Goal: Navigation & Orientation: Go to known website

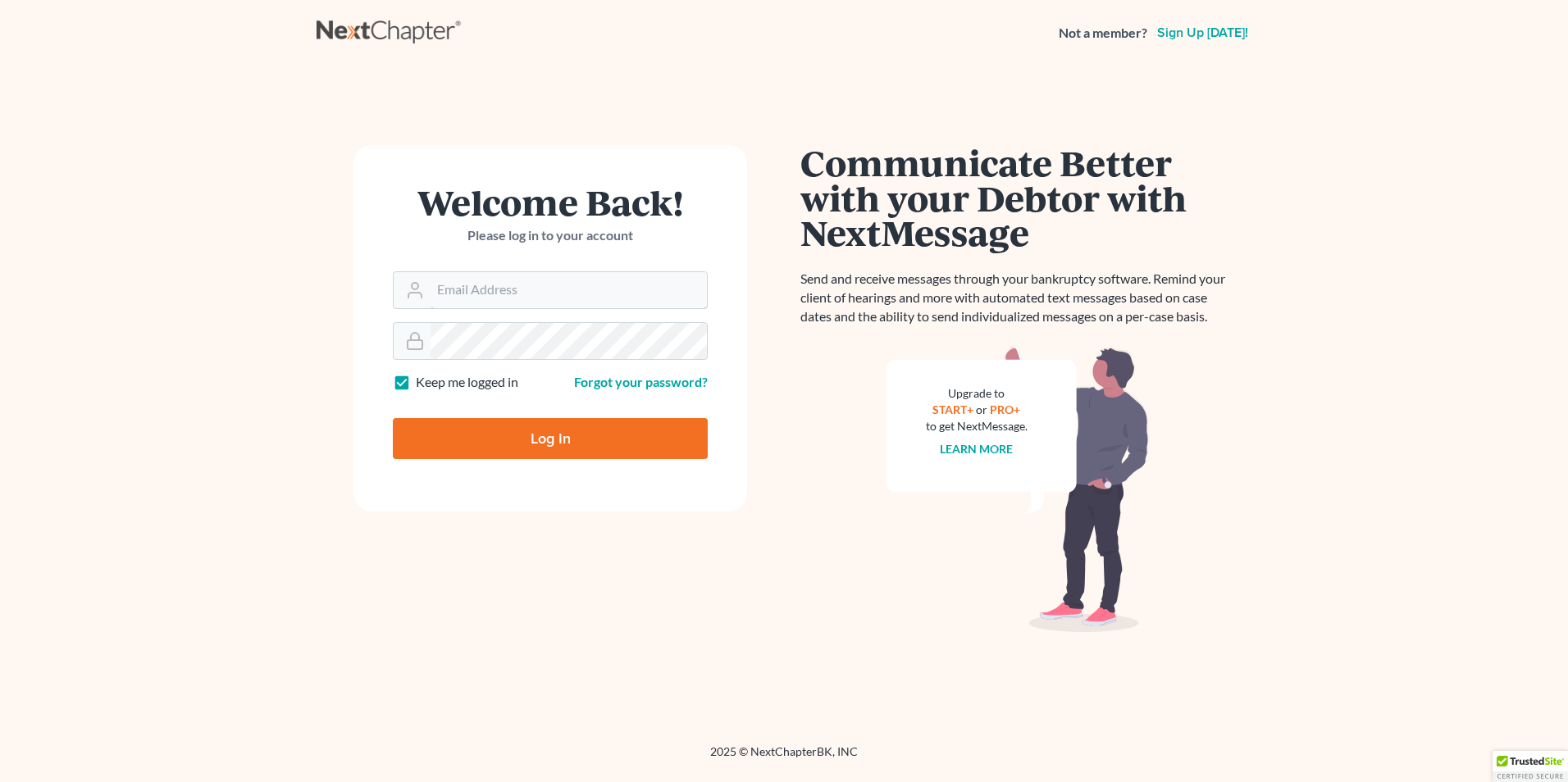
type input "[EMAIL_ADDRESS][DOMAIN_NAME]"
click at [493, 438] on input "Log In" at bounding box center [550, 439] width 314 height 41
type input "Thinking..."
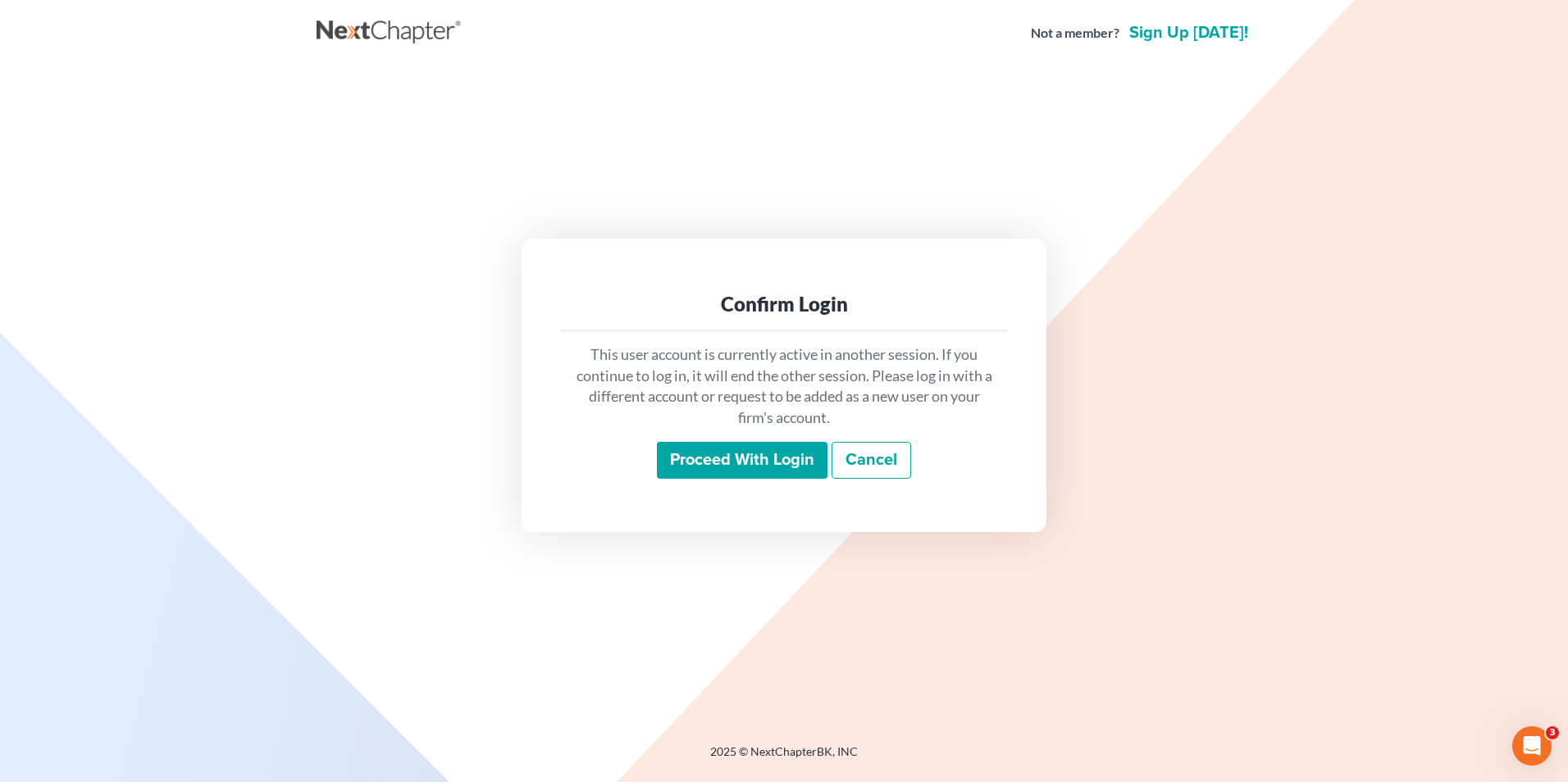
click at [890, 445] on link "Cancel" at bounding box center [870, 461] width 80 height 38
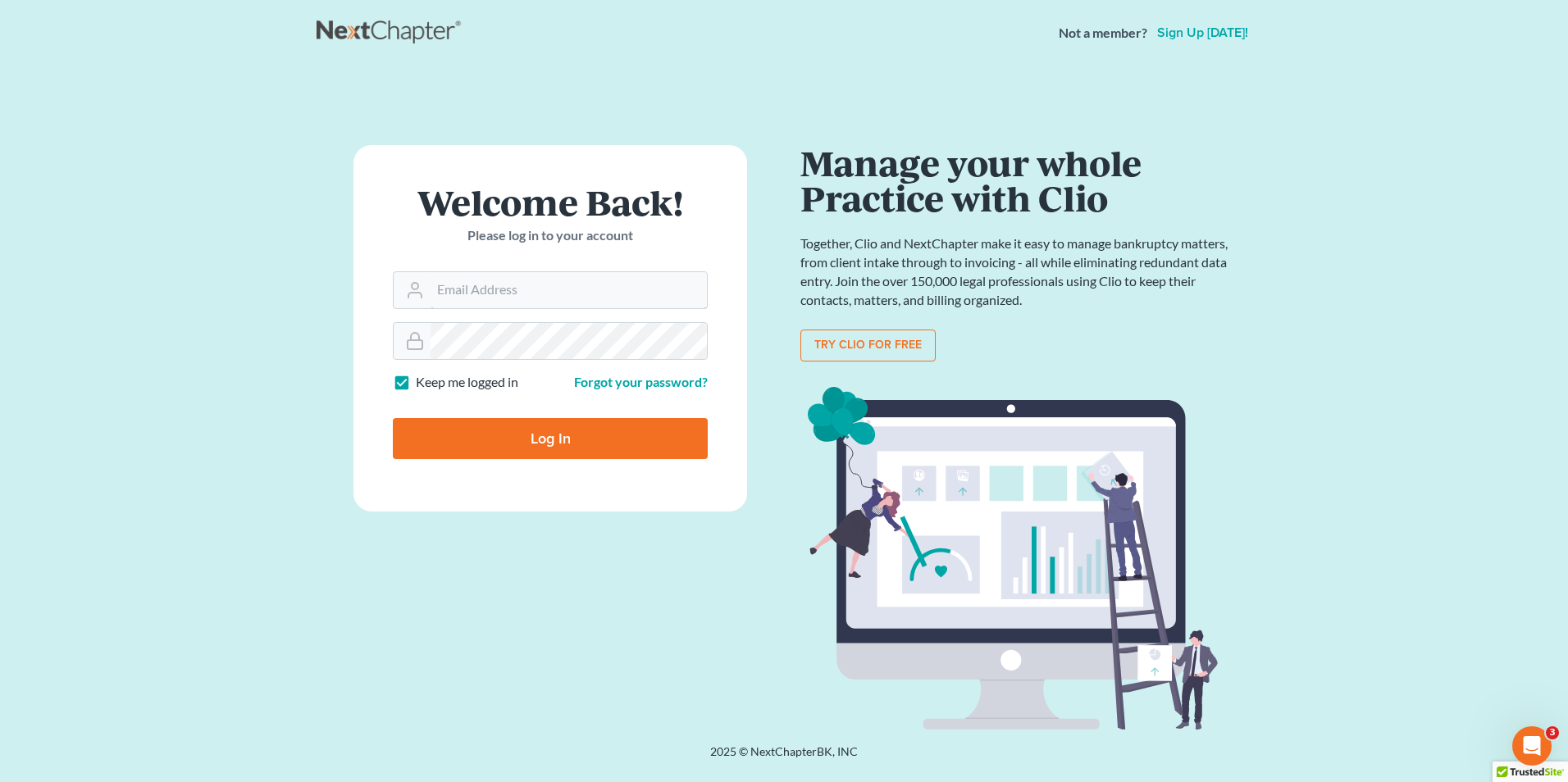
type input "Nick@shieldlaw.com"
click at [508, 433] on input "Log In" at bounding box center [550, 439] width 314 height 41
type input "Thinking..."
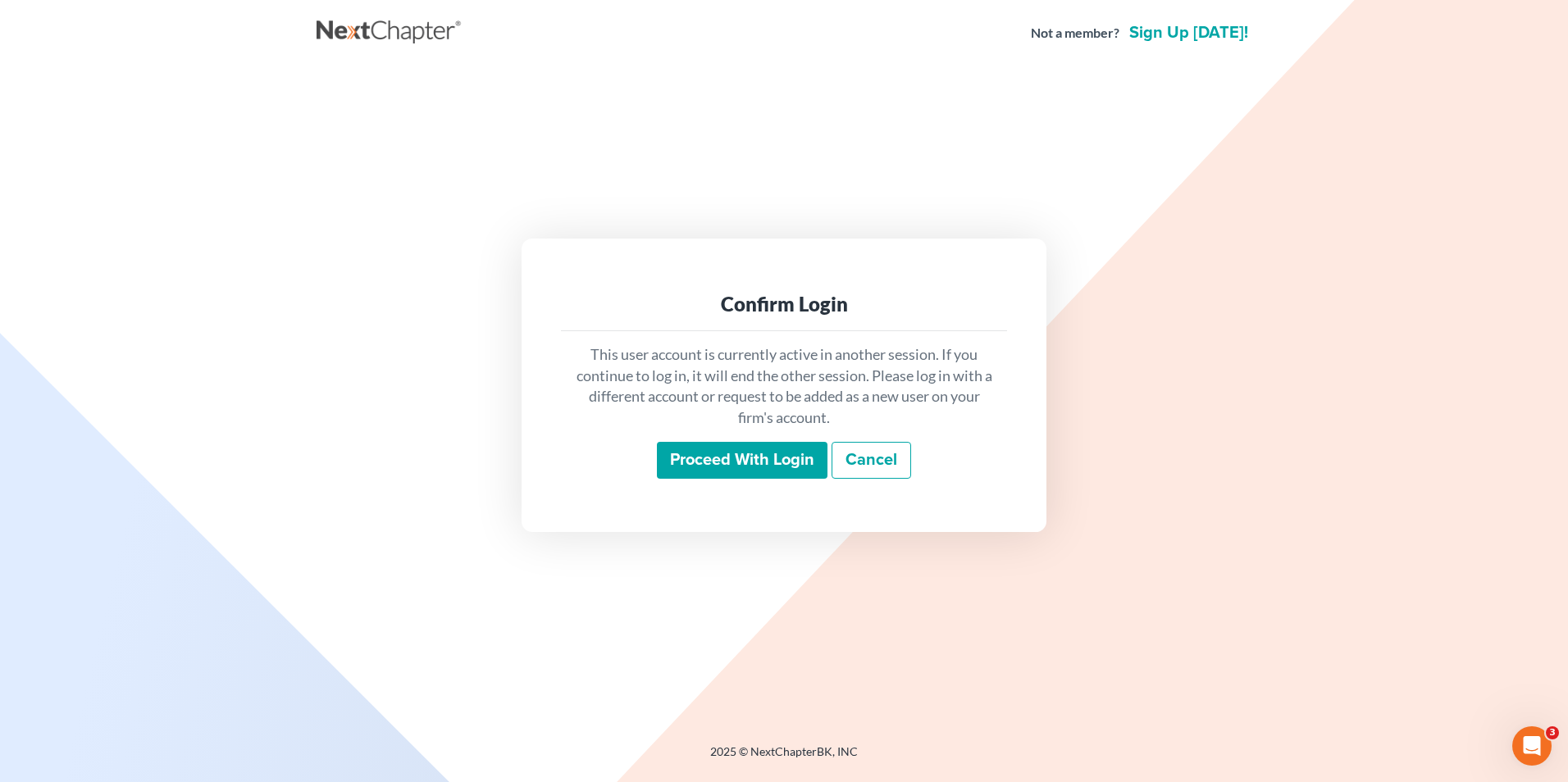
click at [778, 450] on input "Proceed with login" at bounding box center [742, 461] width 171 height 38
